Goal: Navigation & Orientation: Find specific page/section

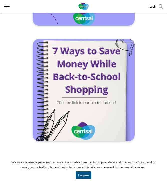
scroll to position [875, 0]
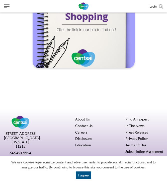
click at [84, 117] on link "About Us" at bounding box center [82, 119] width 15 height 4
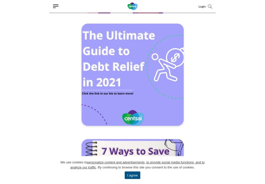
scroll to position [687, 0]
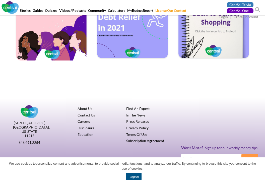
click at [92, 114] on link "Contact Us" at bounding box center [85, 115] width 17 height 4
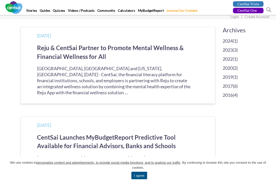
scroll to position [50, 0]
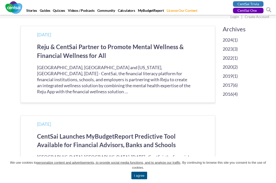
click at [90, 46] on link "Reju & CentSai Partner to Promote Mental Wellness & Financial Wellness for All" at bounding box center [110, 51] width 147 height 16
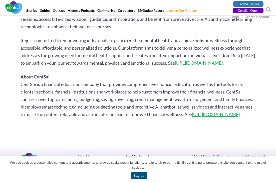
scroll to position [299, 0]
